Goal: Task Accomplishment & Management: Complete application form

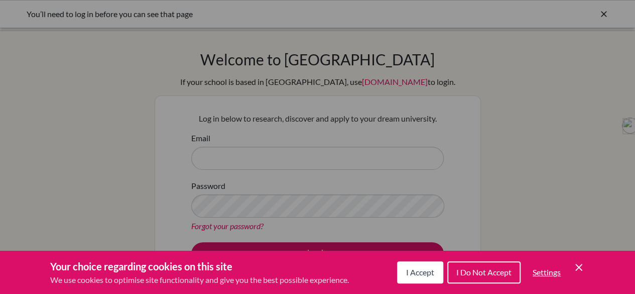
click at [421, 281] on button "I Accept" at bounding box center [420, 272] width 46 height 22
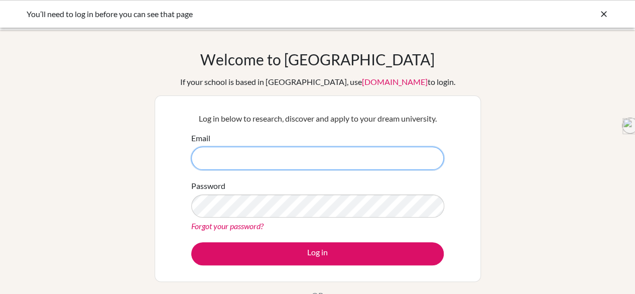
click at [212, 159] on input "Email" at bounding box center [317, 158] width 253 height 23
type input "[EMAIL_ADDRESS][PERSON_NAME][DOMAIN_NAME]"
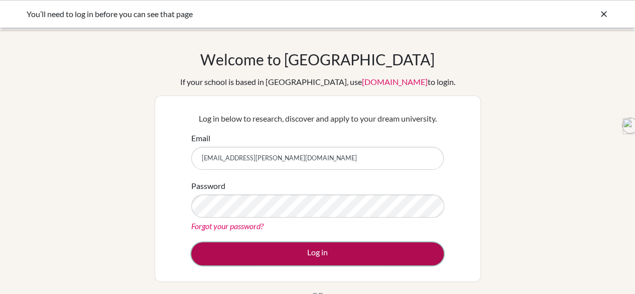
click at [320, 254] on button "Log in" at bounding box center [317, 253] width 253 height 23
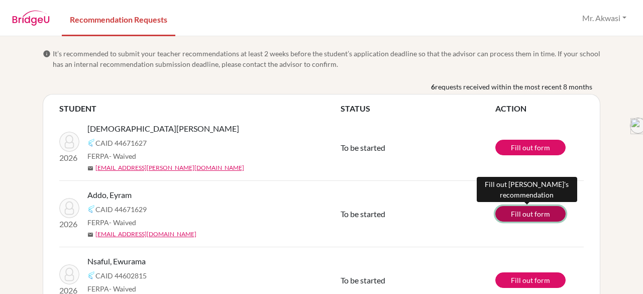
click at [517, 216] on link "Fill out form" at bounding box center [530, 214] width 70 height 16
